Goal: Check status: Check status

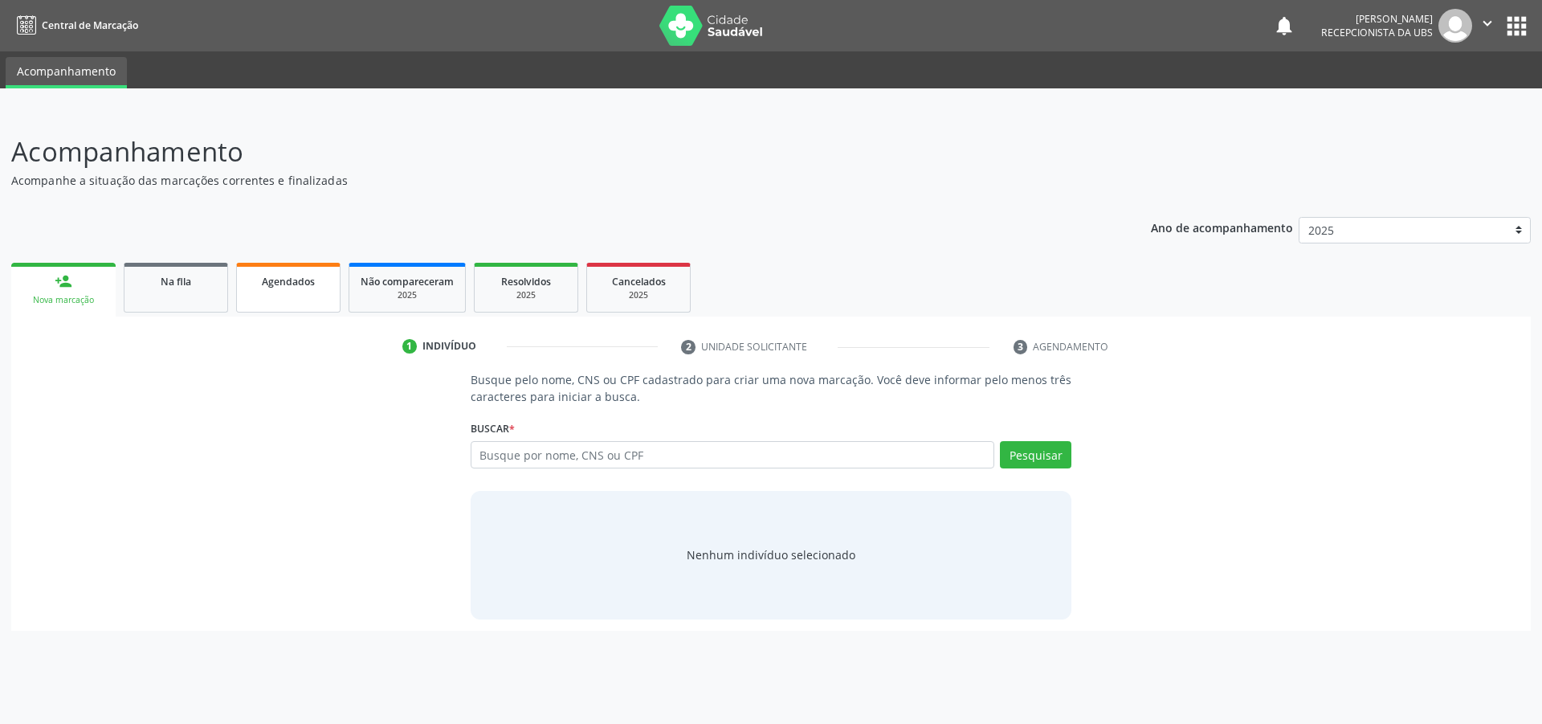
click at [270, 278] on span "Agendados" at bounding box center [288, 282] width 53 height 14
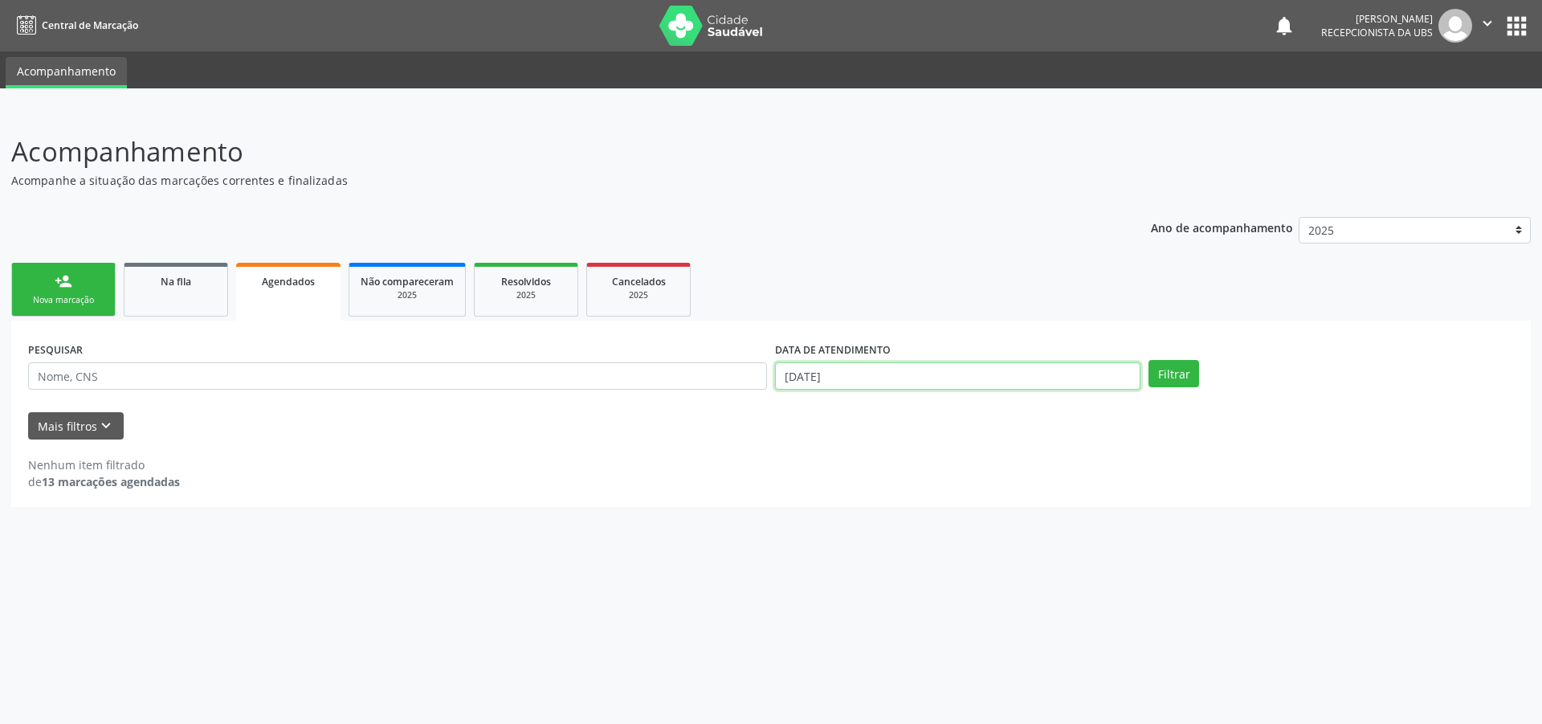
click at [1104, 378] on input "[DATE]" at bounding box center [958, 375] width 366 height 27
click at [936, 464] on span "2" at bounding box center [928, 457] width 31 height 31
type input "[DATE]"
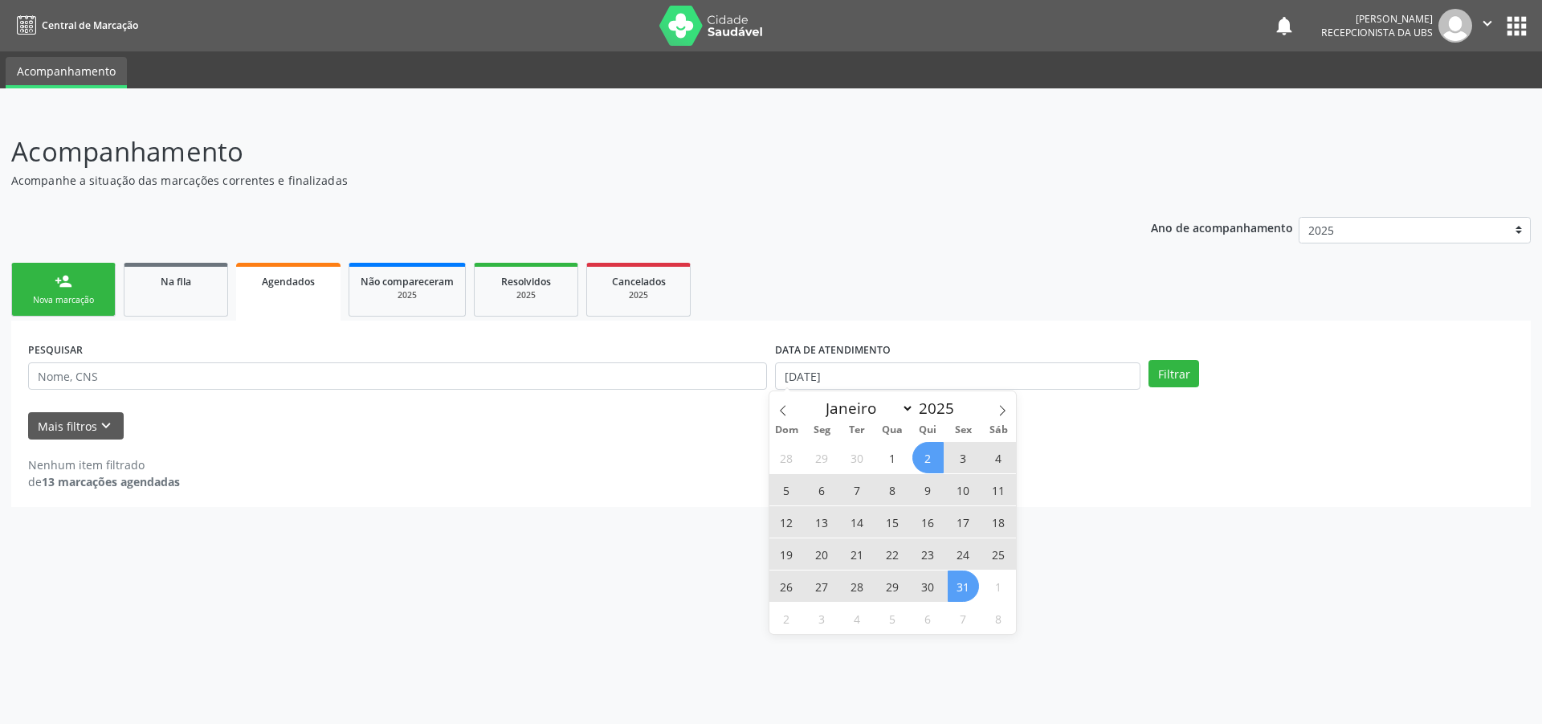
click at [966, 586] on span "31" at bounding box center [963, 585] width 31 height 31
click at [966, 586] on div "Acompanhamento Acompanhe a situação das marcações correntes e finalizadas Relat…" at bounding box center [771, 417] width 1542 height 613
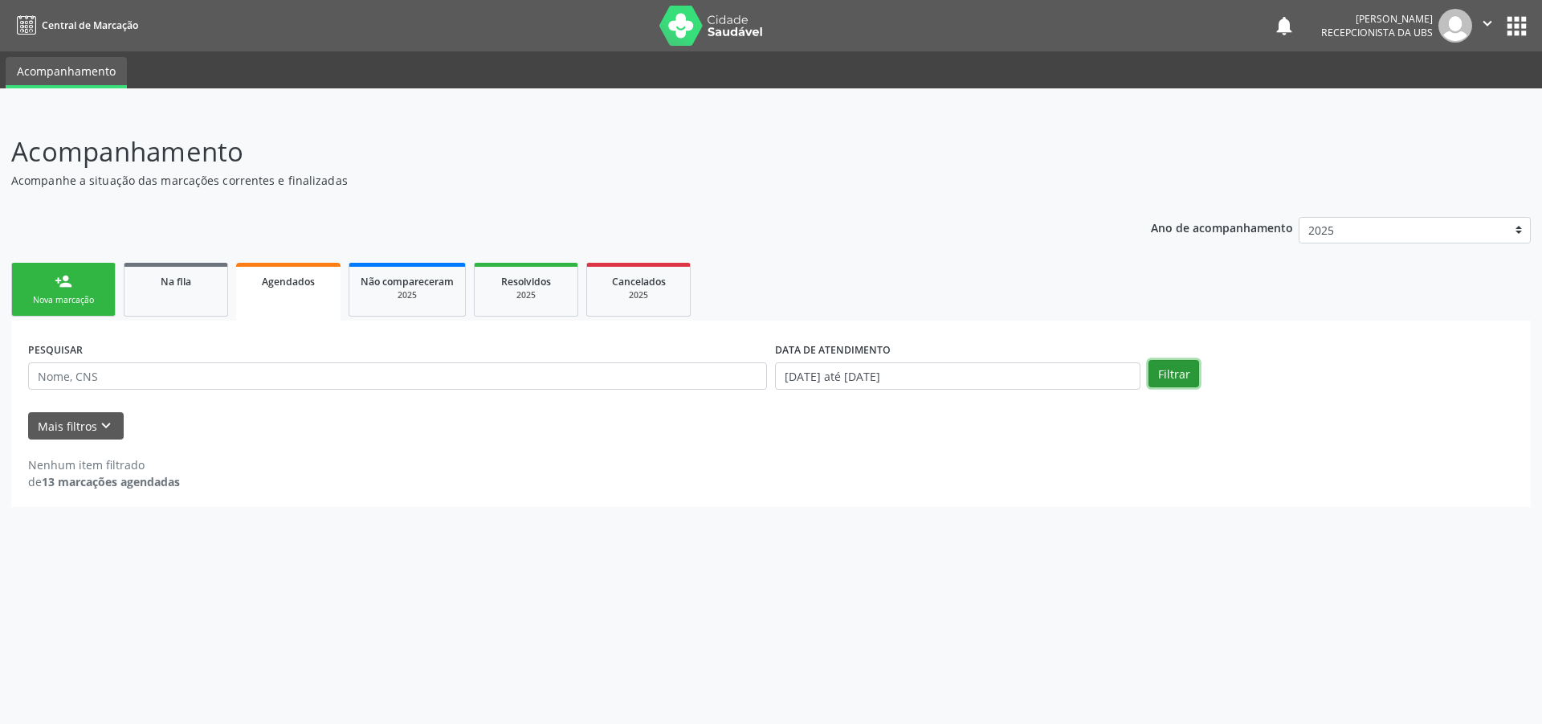
click at [1189, 377] on button "Filtrar" at bounding box center [1174, 373] width 51 height 27
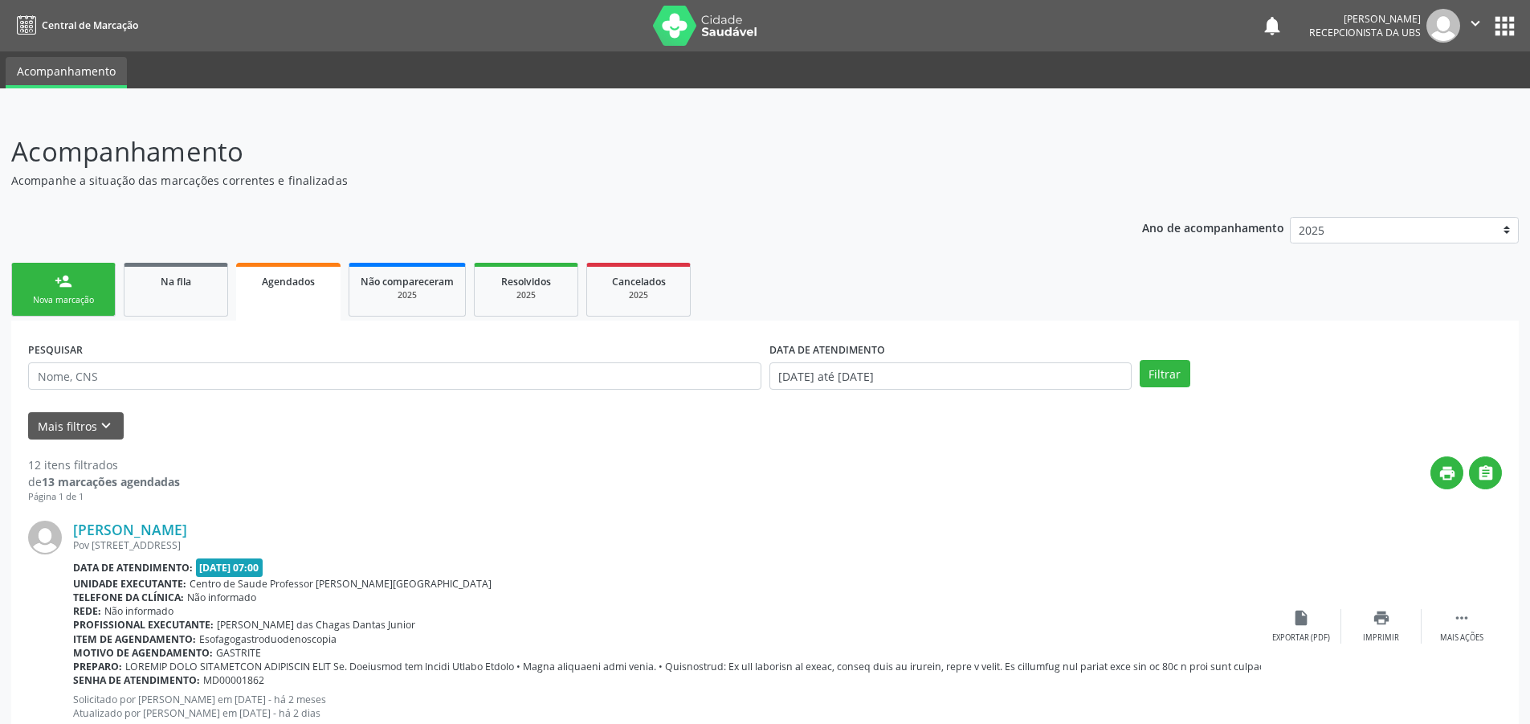
click at [425, 179] on p "Acompanhe a situação das marcações correntes e finalizadas" at bounding box center [539, 180] width 1056 height 17
